Goal: Check status

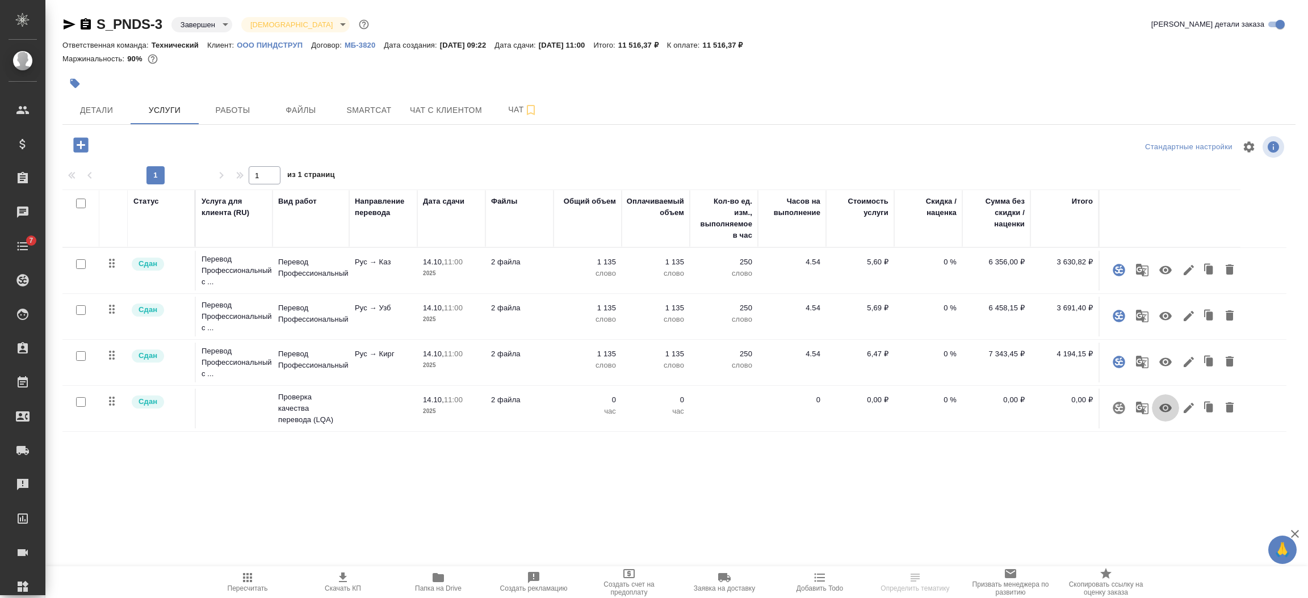
click at [1168, 411] on icon "button" at bounding box center [1165, 408] width 12 height 9
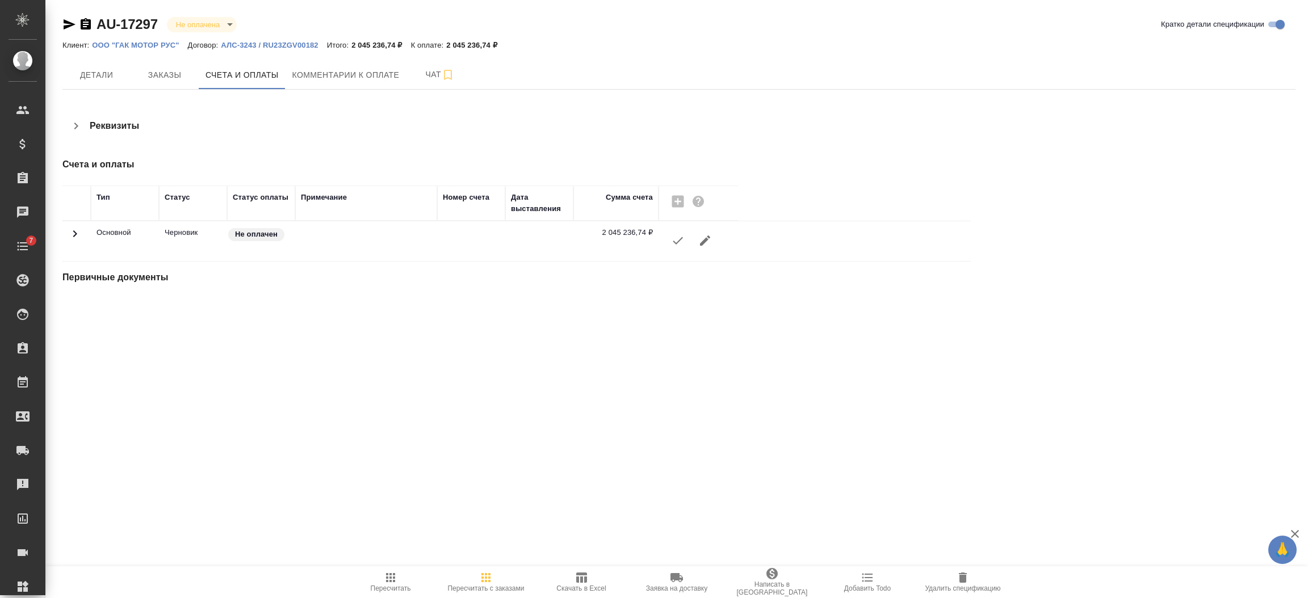
click at [673, 242] on icon "button" at bounding box center [678, 241] width 14 height 14
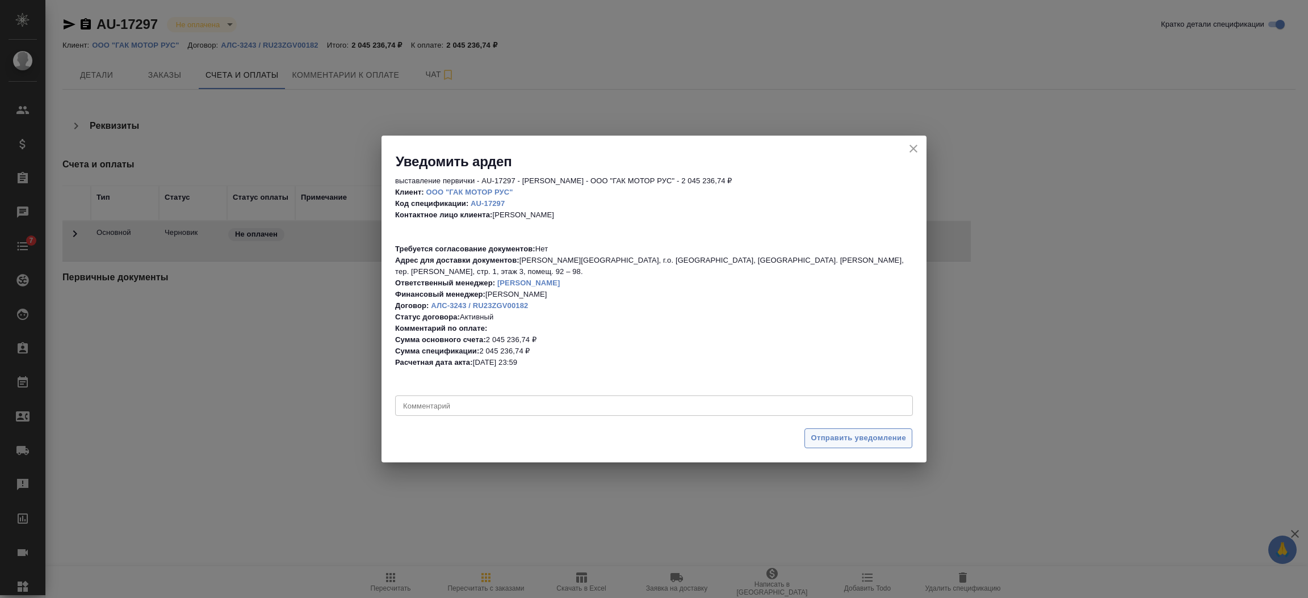
click at [850, 438] on span "Отправить уведомление" at bounding box center [858, 438] width 95 height 13
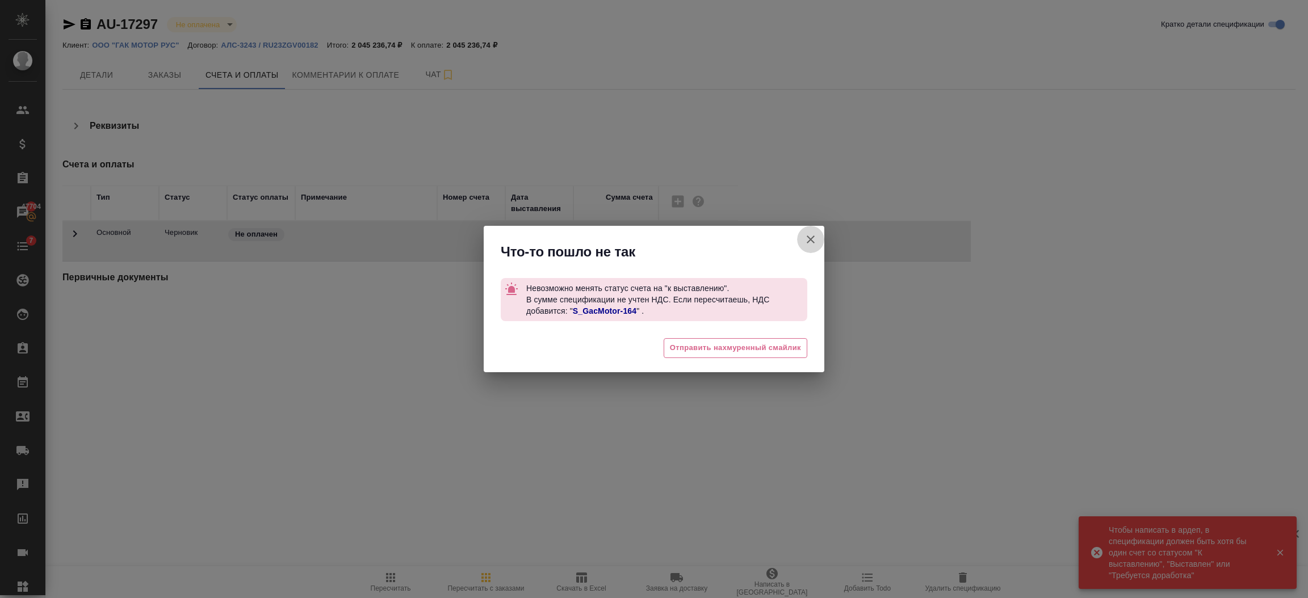
click at [809, 238] on icon "button" at bounding box center [811, 240] width 8 height 8
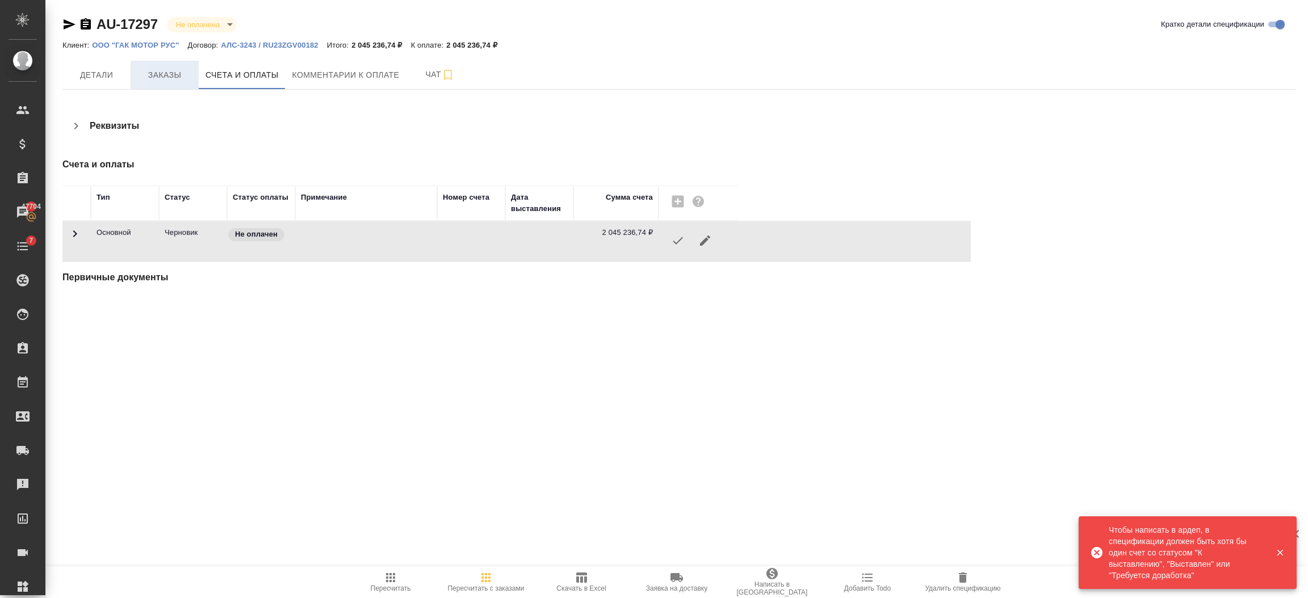
click at [175, 70] on span "Заказы" at bounding box center [164, 75] width 54 height 14
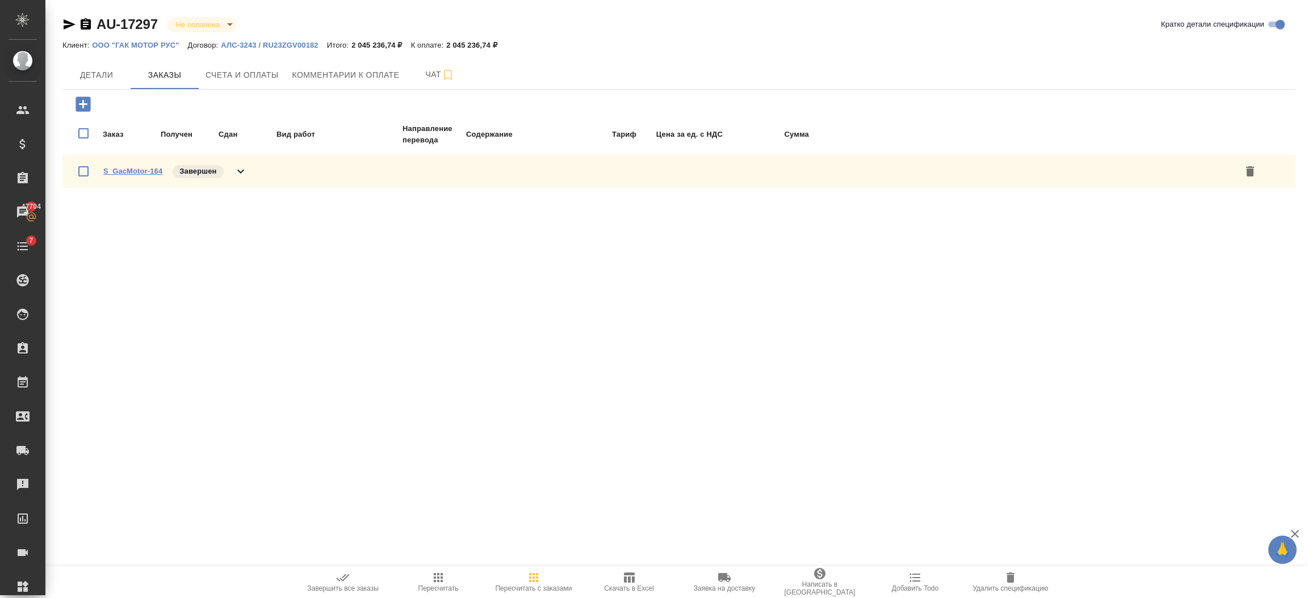
click at [139, 170] on link "S_GacMotor-164" at bounding box center [132, 171] width 59 height 9
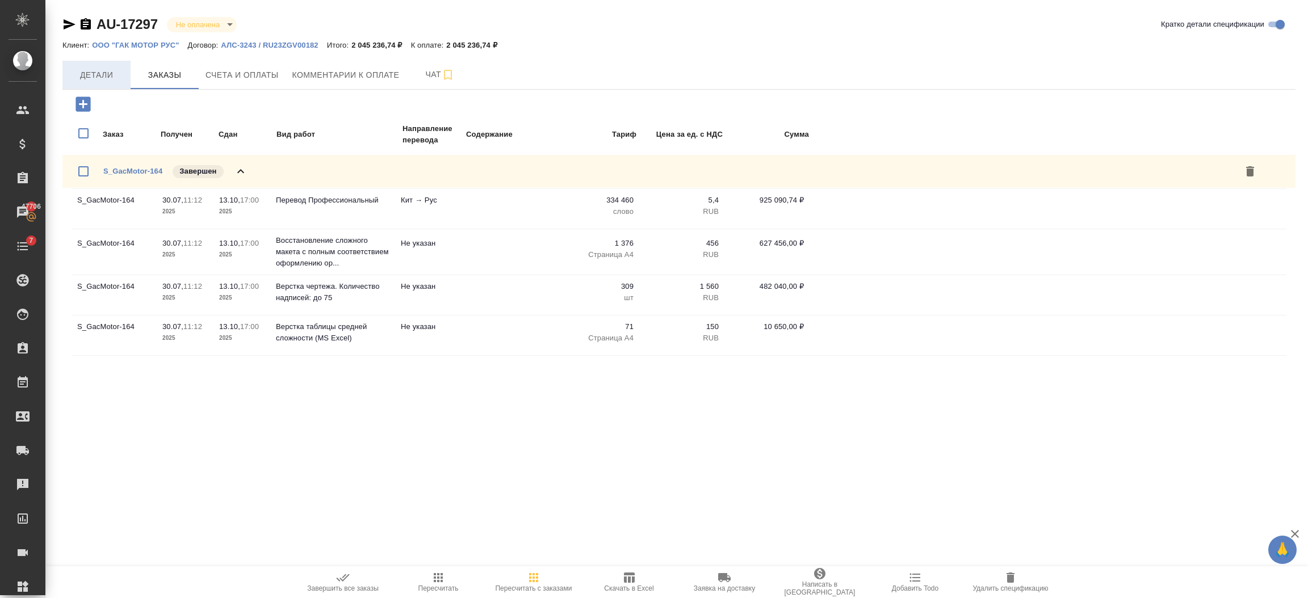
click at [71, 83] on button "Детали" at bounding box center [96, 75] width 68 height 28
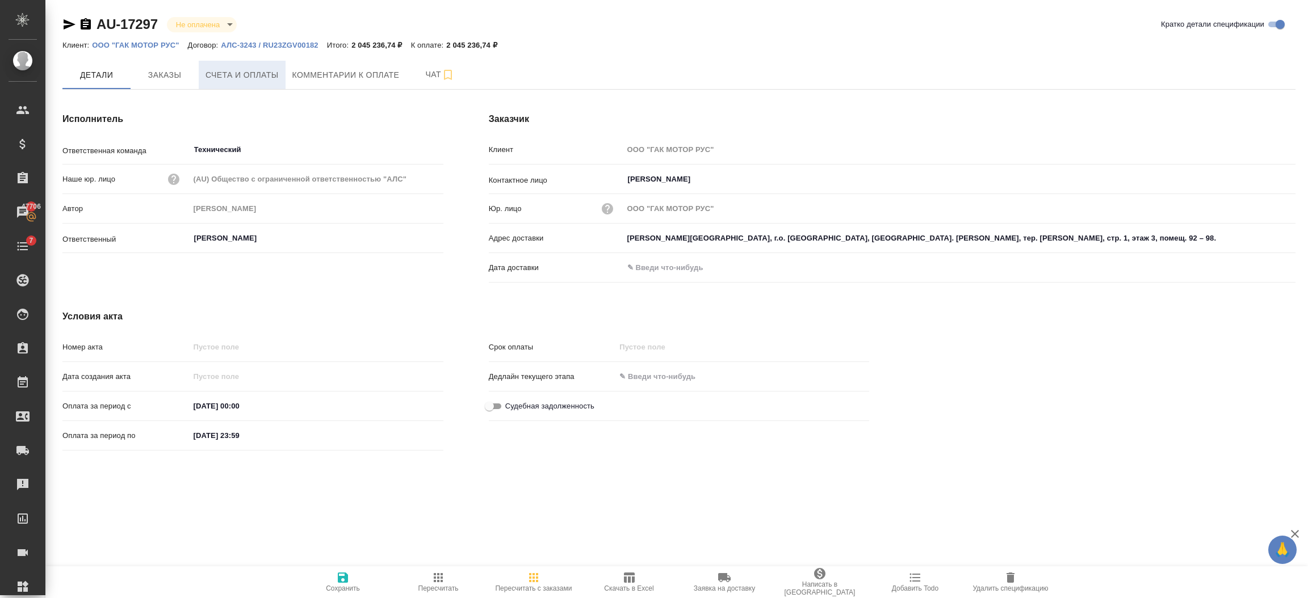
click at [243, 66] on button "Счета и оплаты" at bounding box center [242, 75] width 87 height 28
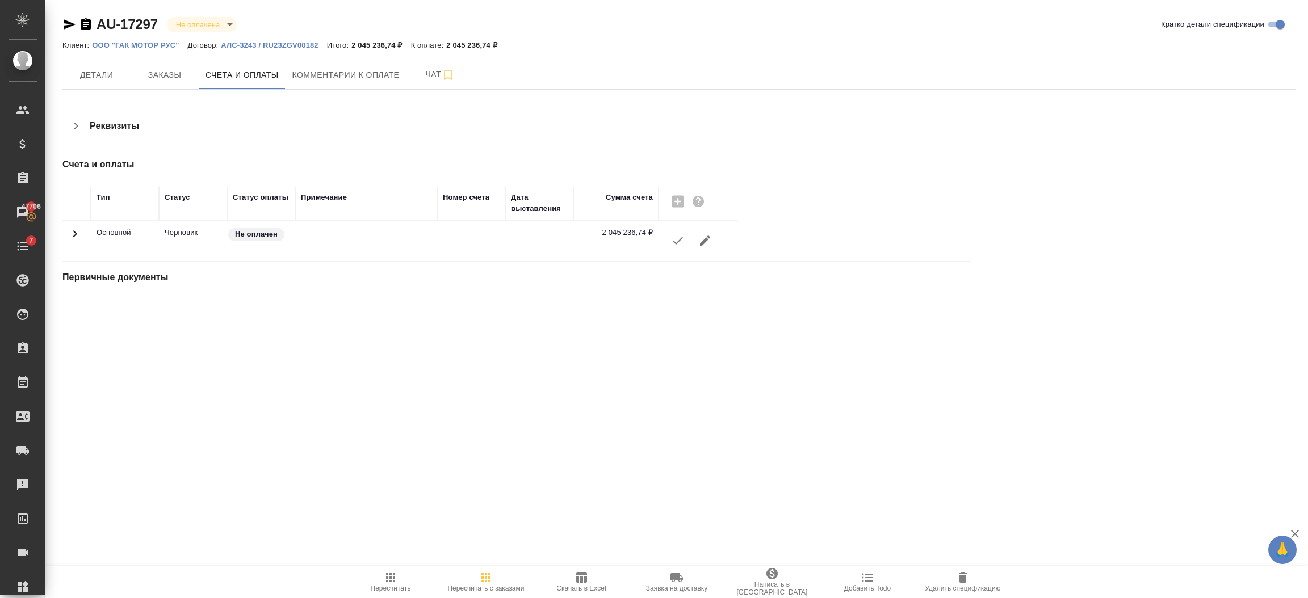
click at [246, 43] on p "АЛС-3243 / RU23ZGV00182" at bounding box center [274, 45] width 106 height 9
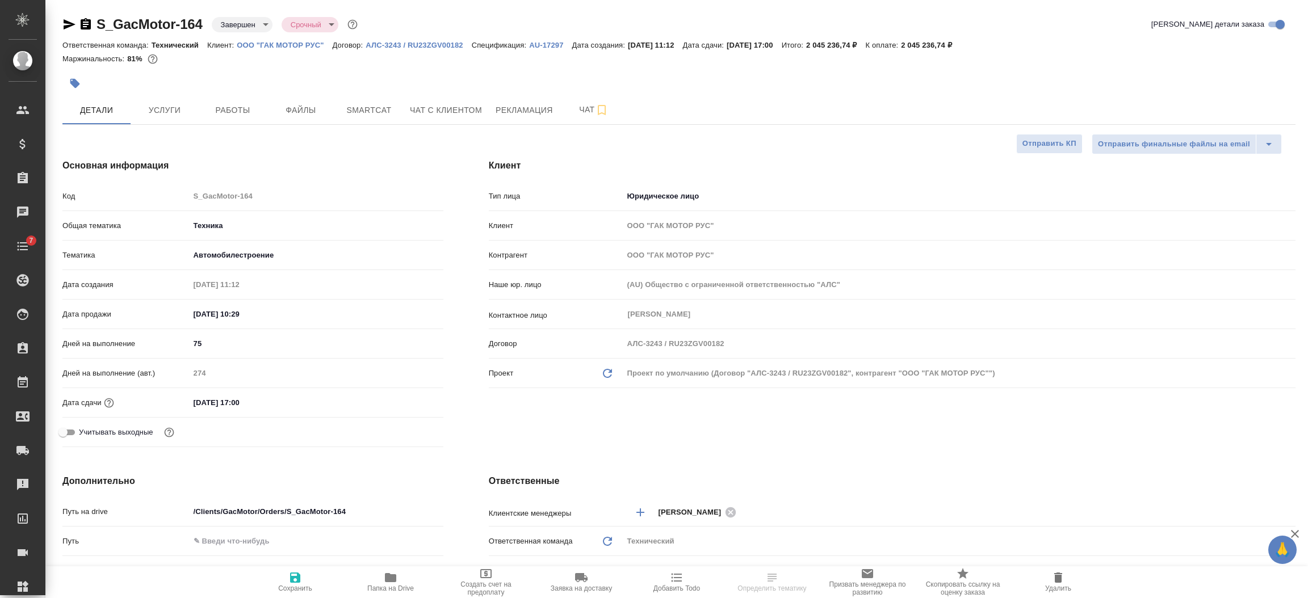
select select "RU"
type textarea "x"
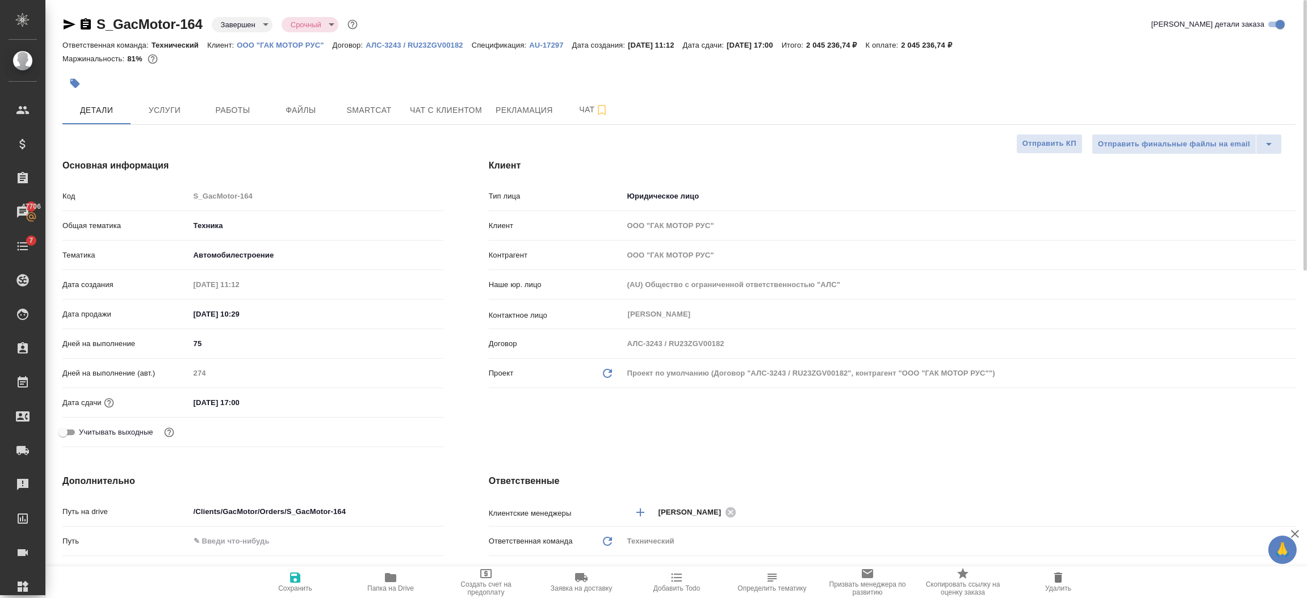
type textarea "x"
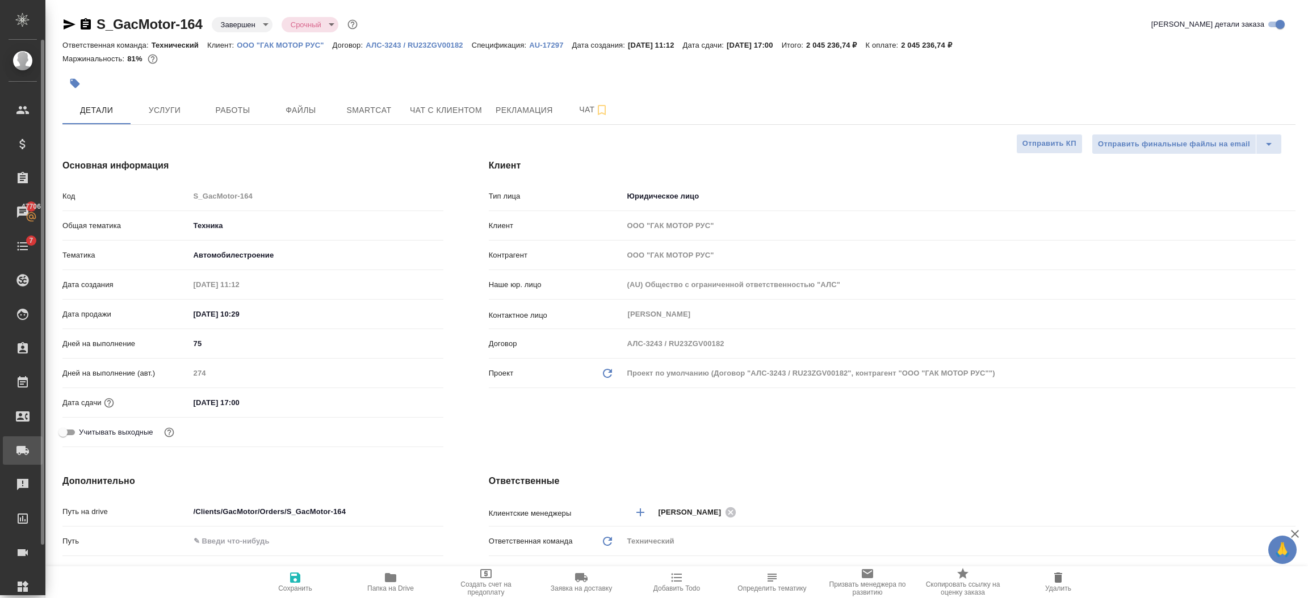
type textarea "x"
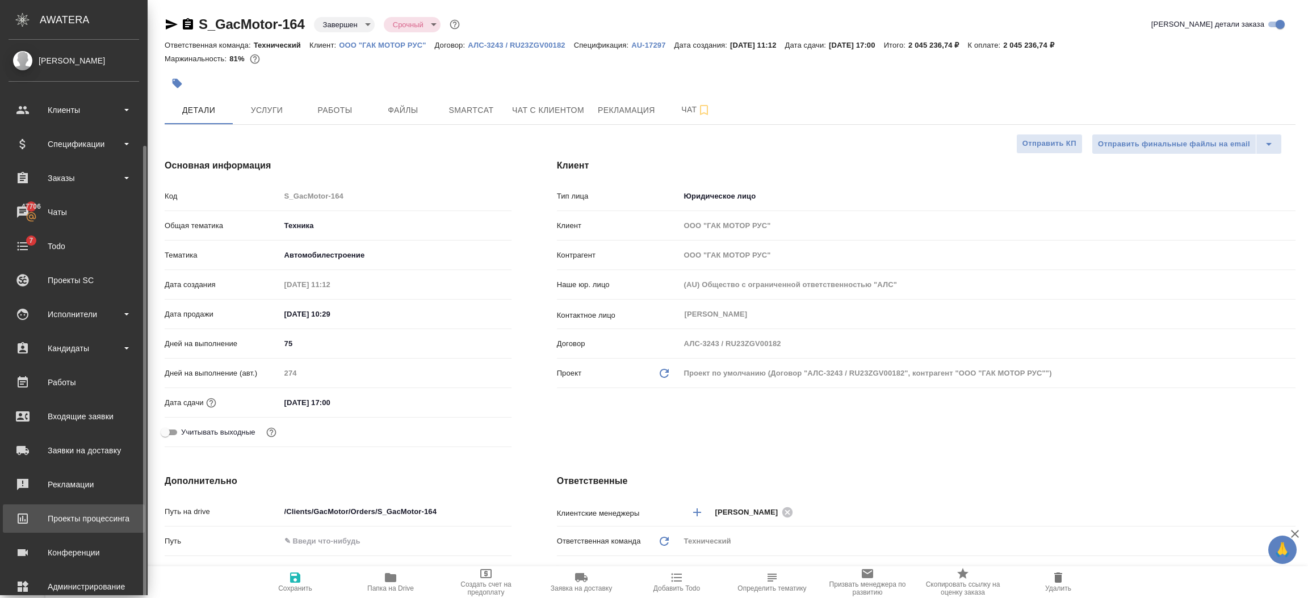
scroll to position [56, 0]
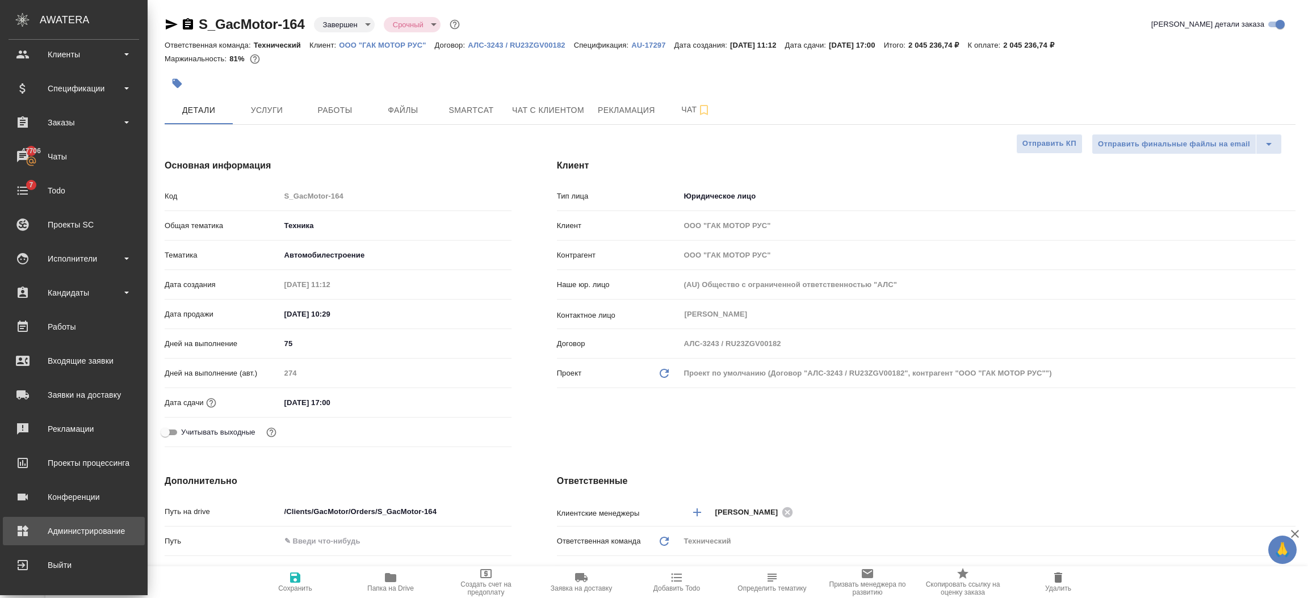
click at [26, 527] on div "Администрирование" at bounding box center [74, 531] width 131 height 17
type textarea "x"
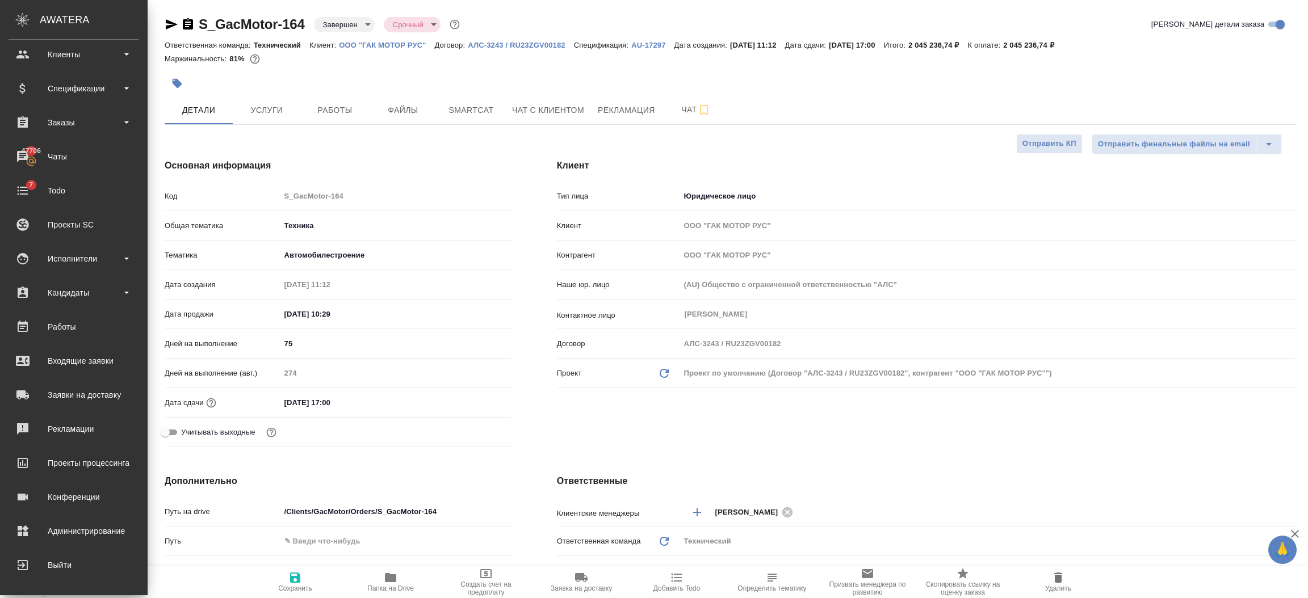
type textarea "x"
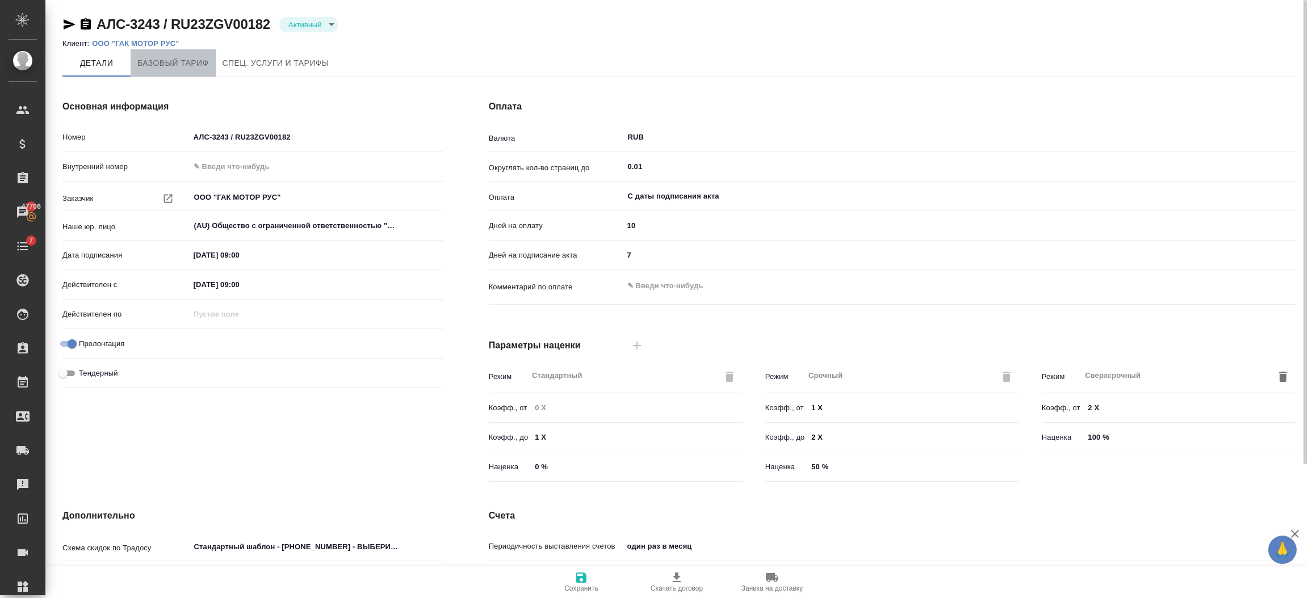
click at [203, 65] on span "Базовый тариф" at bounding box center [173, 63] width 72 height 14
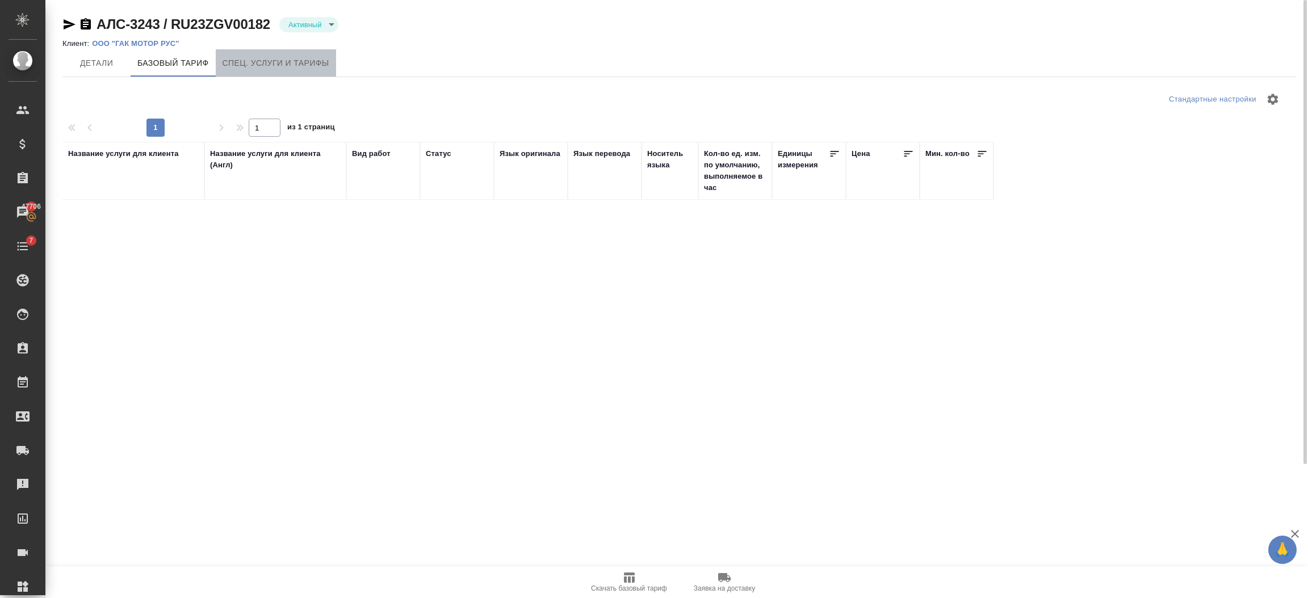
click at [236, 60] on span "Спец. услуги и тарифы" at bounding box center [276, 63] width 107 height 14
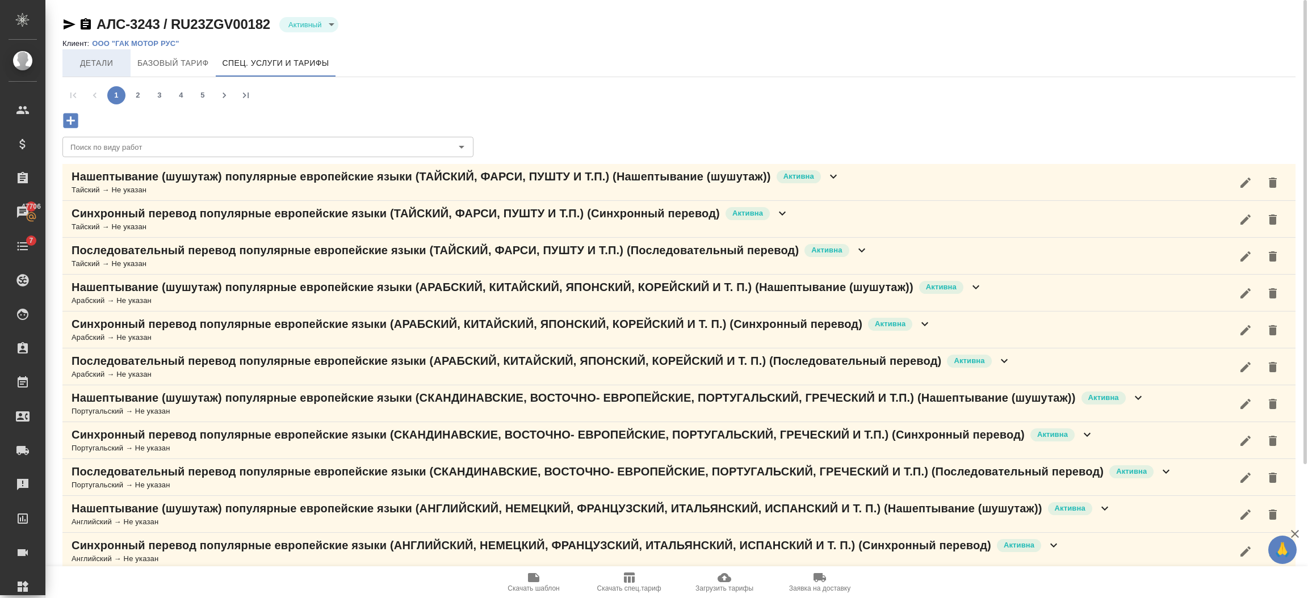
click at [107, 63] on span "Детали" at bounding box center [96, 63] width 54 height 14
